Goal: Navigation & Orientation: Find specific page/section

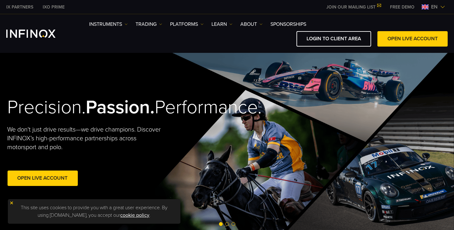
click at [442, 5] on img at bounding box center [443, 6] width 5 height 5
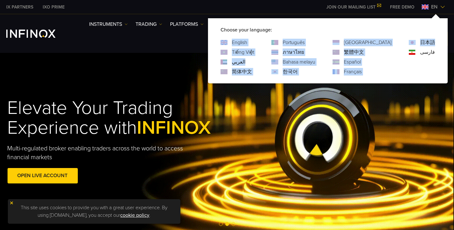
drag, startPoint x: 403, startPoint y: 72, endPoint x: 251, endPoint y: 43, distance: 154.6
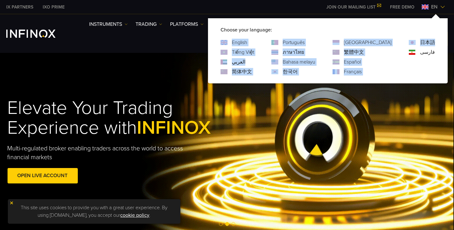
click at [251, 43] on div "English Tiếng Việt العربي 简体中文 Português ภาษาไทย 한국어" at bounding box center [328, 57] width 215 height 37
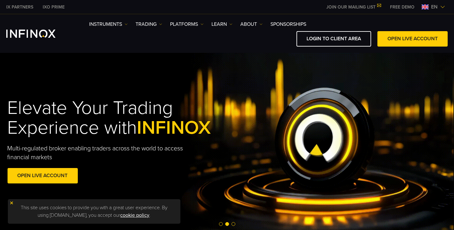
copy div "English Tiếng Việt العربي 简体中文 Português ภาษาไทย Bahasa melayu 한국어 Indonesia 繁體…"
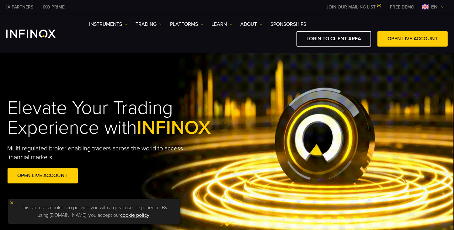
drag, startPoint x: 443, startPoint y: 5, endPoint x: 445, endPoint y: 10, distance: 5.8
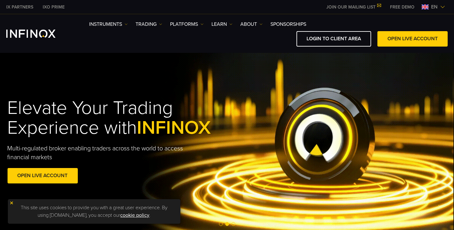
click at [443, 5] on img at bounding box center [443, 6] width 5 height 5
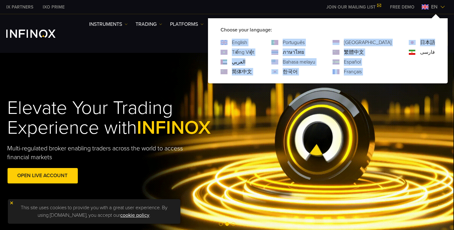
click at [417, 59] on div "日本語 فارسی" at bounding box center [422, 57] width 26 height 37
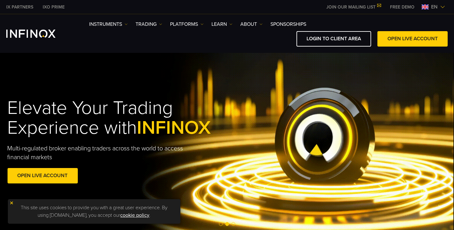
click at [441, 7] on img at bounding box center [443, 6] width 5 height 5
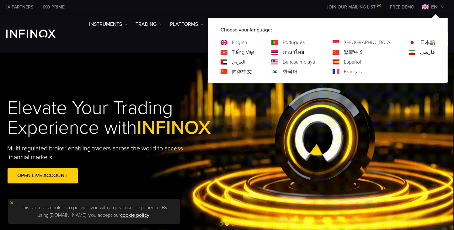
click at [439, 52] on div "Choose your language: English Tiếng Việt العربي 简体中文 Português ภาษาไทย" at bounding box center [328, 50] width 240 height 65
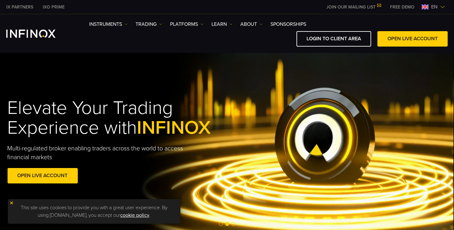
click at [441, 7] on img at bounding box center [443, 6] width 5 height 5
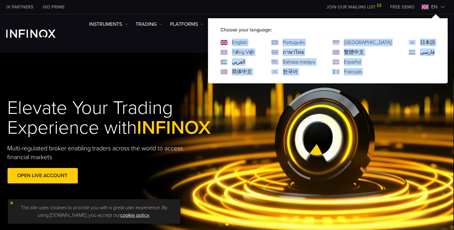
copy div "English Tiếng Việt العربي 简体中文 Português ภาษาไทย Bahasa melayu 한국어 Indonesia 繁體…"
drag, startPoint x: 441, startPoint y: 53, endPoint x: 260, endPoint y: 42, distance: 181.5
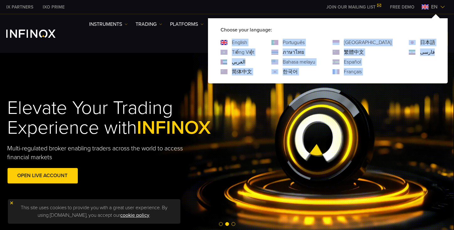
click at [260, 42] on div "Choose your language: English Tiếng Việt العربي 简体中文 Português ภาษาไทย" at bounding box center [328, 50] width 240 height 65
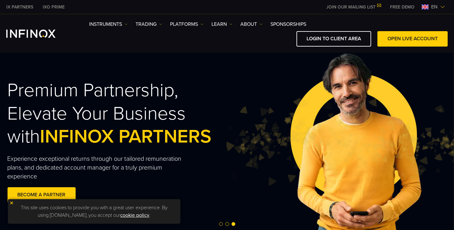
click at [442, 5] on img at bounding box center [443, 6] width 5 height 5
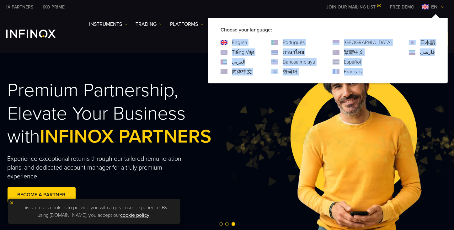
copy div "English Tiếng Việt العربي 简体中文 Português ภาษาไทย Bahasa melayu 한국어 Indonesia 繁體…"
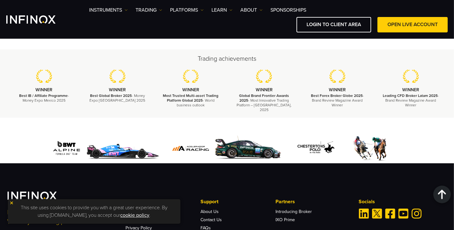
scroll to position [2200, 0]
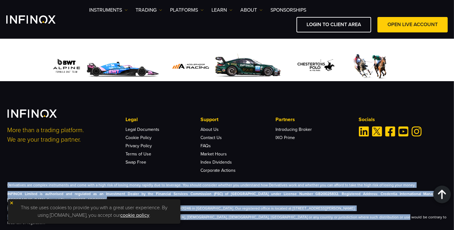
drag, startPoint x: 364, startPoint y: 201, endPoint x: 0, endPoint y: 170, distance: 365.0
click at [0, 170] on div "More than a trading platform. We are your trading partner. Legal Legal Document…" at bounding box center [227, 159] width 454 height 157
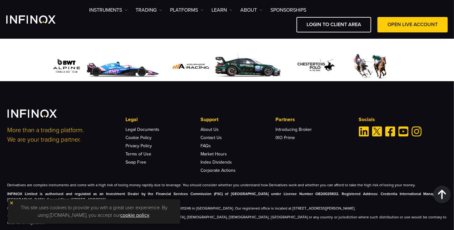
scroll to position [0, 0]
